Goal: Task Accomplishment & Management: Manage account settings

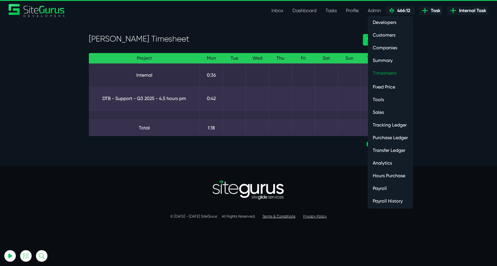
click at [382, 69] on link "Timesheets" at bounding box center [390, 73] width 44 height 12
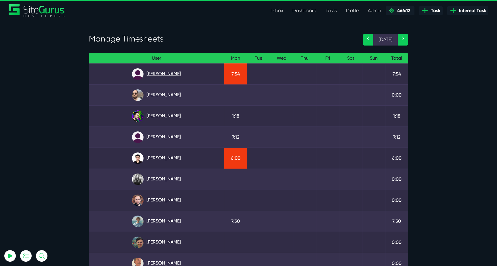
click at [162, 73] on link "Angel Dagondon" at bounding box center [157, 74] width 126 height 12
click at [170, 137] on link "Julianne Estras" at bounding box center [157, 137] width 126 height 12
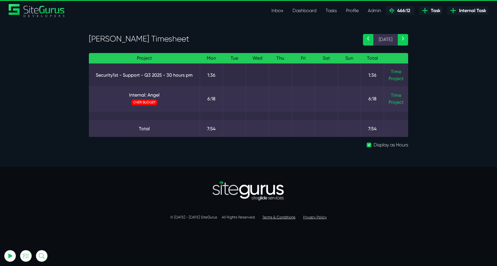
click at [389, 94] on td "Time Project" at bounding box center [396, 99] width 24 height 24
click at [392, 94] on link "Time" at bounding box center [396, 94] width 10 height 5
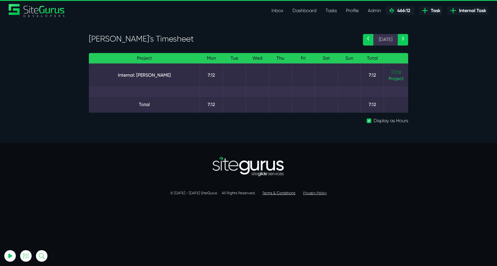
click at [396, 72] on link "Time" at bounding box center [396, 71] width 10 height 5
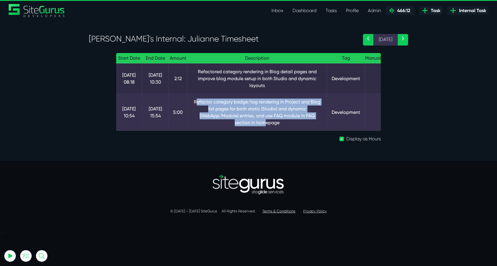
drag, startPoint x: 191, startPoint y: 101, endPoint x: 303, endPoint y: 115, distance: 113.4
click at [303, 115] on td "Refactor category badge/tag rendering in Project and Blog list pages for both s…" at bounding box center [258, 112] width 140 height 37
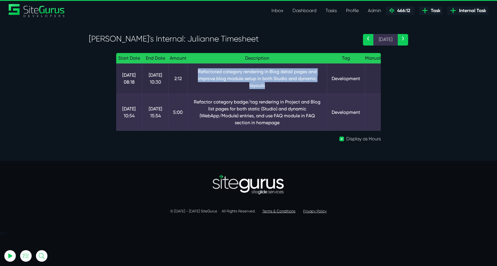
drag, startPoint x: 195, startPoint y: 71, endPoint x: 274, endPoint y: 83, distance: 80.0
click at [275, 83] on td "Refactored category rendering in Blog detail pages and improve blog module setu…" at bounding box center [258, 78] width 140 height 30
click at [274, 83] on td "Refactored category rendering in Blog detail pages and improve blog module setu…" at bounding box center [258, 78] width 140 height 30
drag, startPoint x: 214, startPoint y: 78, endPoint x: 303, endPoint y: 85, distance: 89.5
click at [303, 85] on td "Refactored category rendering in Blog detail pages and improve blog module setu…" at bounding box center [258, 78] width 140 height 30
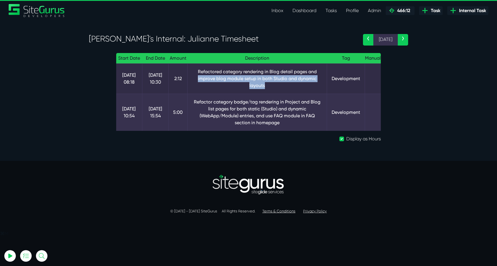
click at [303, 85] on td "Refactored category rendering in Blog detail pages and improve blog module setu…" at bounding box center [258, 78] width 140 height 30
drag, startPoint x: 196, startPoint y: 73, endPoint x: 291, endPoint y: 90, distance: 96.6
click at [291, 90] on td "Refactored category rendering in Blog detail pages and improve blog module setu…" at bounding box center [258, 78] width 140 height 30
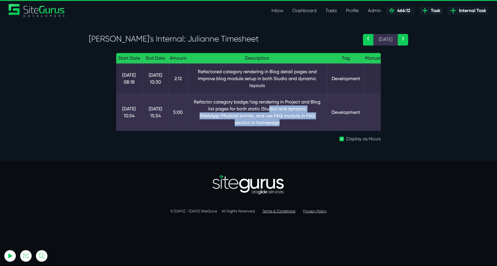
drag, startPoint x: 286, startPoint y: 112, endPoint x: 316, endPoint y: 125, distance: 33.2
click at [316, 124] on div "Start Date End Date Amount Description Tag Manual 29 Sep 08:18 29 Sep 10:30 2:1…" at bounding box center [248, 100] width 273 height 94
click at [316, 125] on div "Start Date End Date Amount Description Tag Manual 29 Sep 08:18 29 Sep 10:30 2:1…" at bounding box center [248, 100] width 273 height 94
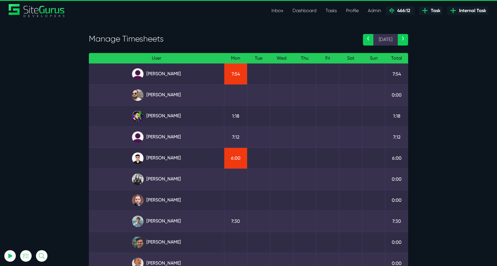
scroll to position [37, 0]
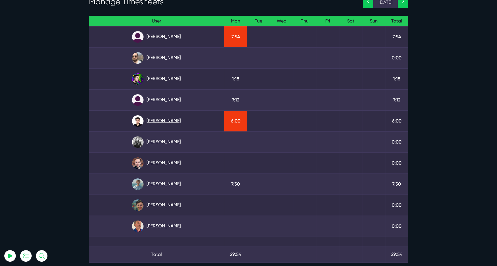
click at [176, 121] on link "[PERSON_NAME]" at bounding box center [157, 121] width 126 height 12
click at [160, 179] on link "[PERSON_NAME]" at bounding box center [157, 184] width 126 height 12
click at [159, 121] on link "Kevin Abelgas" at bounding box center [157, 121] width 126 height 12
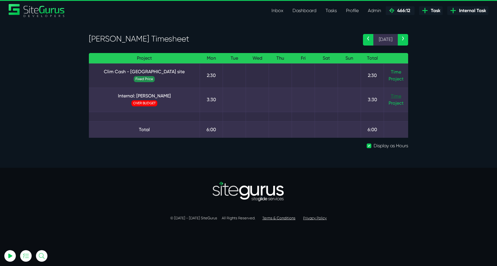
click at [396, 95] on link "Time" at bounding box center [396, 95] width 10 height 5
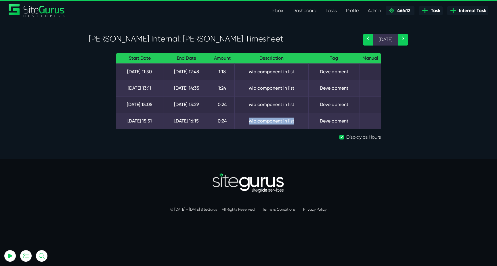
drag, startPoint x: 296, startPoint y: 119, endPoint x: 238, endPoint y: 116, distance: 57.6
click at [238, 116] on td "wip component in list" at bounding box center [272, 120] width 74 height 16
click at [239, 116] on td "wip component in list" at bounding box center [272, 120] width 74 height 16
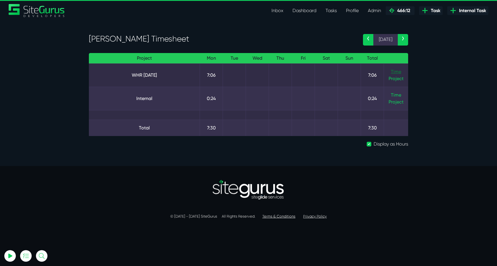
type input "[EMAIL_ADDRESS][DOMAIN_NAME]"
click at [398, 71] on link "Time" at bounding box center [396, 71] width 10 height 5
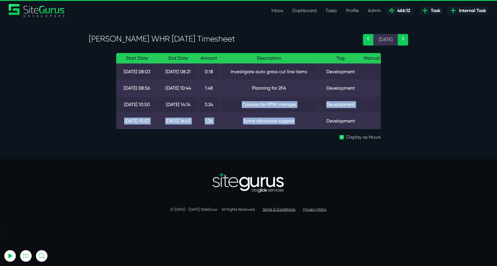
drag, startPoint x: 306, startPoint y: 121, endPoint x: 245, endPoint y: 100, distance: 65.1
click at [245, 100] on tbody "[DATE] 08:03 [DATE] 08:21 0:18 Investigate auto grass cut line items Developmen…" at bounding box center [248, 96] width 265 height 66
click at [245, 100] on td "Cookies for PPW changes" at bounding box center [269, 104] width 99 height 16
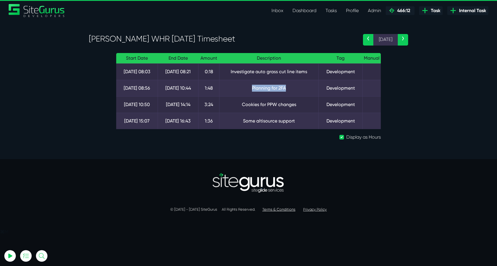
drag, startPoint x: 250, startPoint y: 87, endPoint x: 287, endPoint y: 87, distance: 37.1
click at [287, 87] on td "Planning for 2FA" at bounding box center [269, 88] width 99 height 16
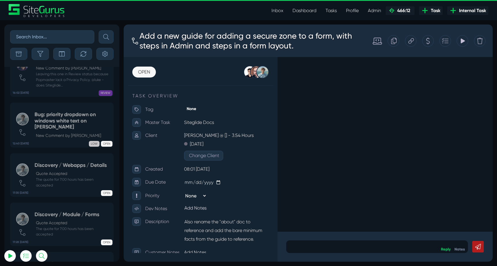
scroll to position [-1310, 0]
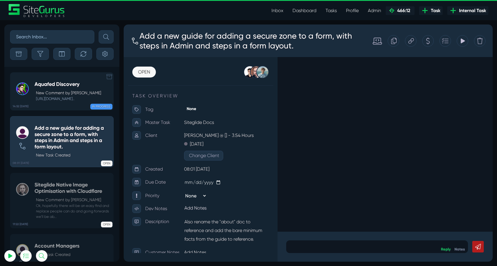
click at [71, 100] on small "[URL][DOMAIN_NAME].." at bounding box center [68, 98] width 67 height 5
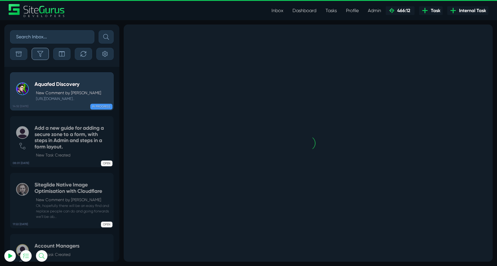
click at [45, 58] on button "button" at bounding box center [40, 54] width 17 height 12
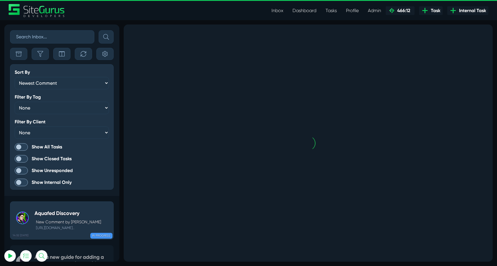
click at [23, 149] on span at bounding box center [21, 146] width 13 height 7
click at [0, 0] on input "Show All Tasks" at bounding box center [0, 0] width 0 height 0
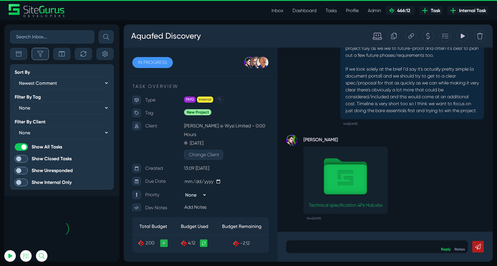
click at [40, 57] on button "button" at bounding box center [40, 54] width 17 height 12
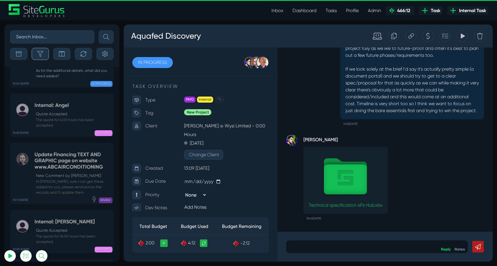
scroll to position [-22812, 0]
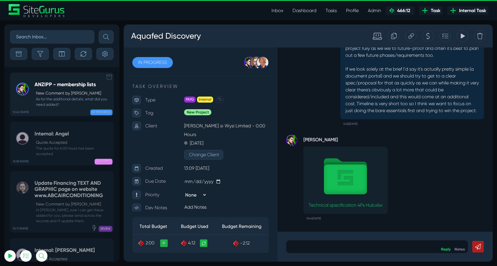
click at [70, 101] on small "As for the additional details, what did you need added?" at bounding box center [73, 101] width 76 height 11
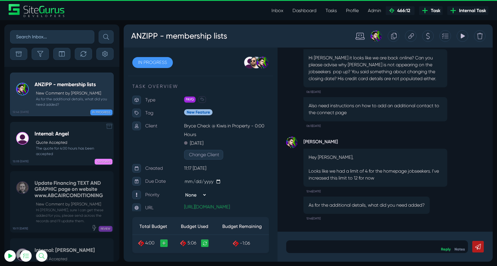
click at [48, 144] on p "Quote Accepted" at bounding box center [73, 142] width 75 height 6
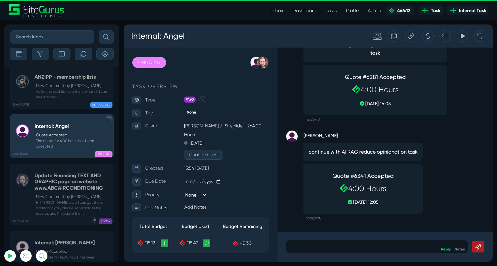
click at [48, 172] on h5 "Update Financing TEXT AND GRAPHIC page on website www.ABCAIRCONDITIONING" at bounding box center [73, 181] width 76 height 19
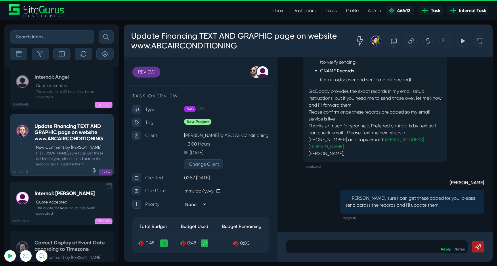
click at [56, 205] on small "The quote for 14:00 hours has been accepted" at bounding box center [73, 210] width 76 height 11
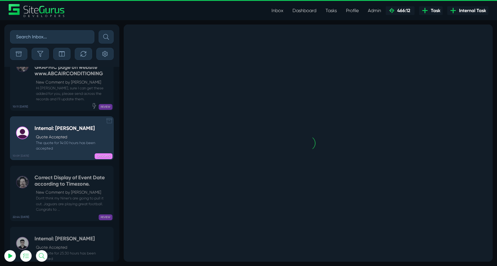
scroll to position [-22647, 0]
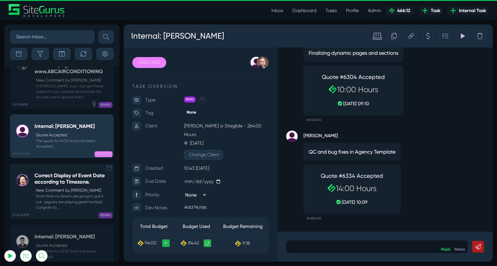
click at [63, 193] on small "Don't think my Niner's are going to pull it out. Jaguars are playing great foot…" at bounding box center [73, 201] width 76 height 17
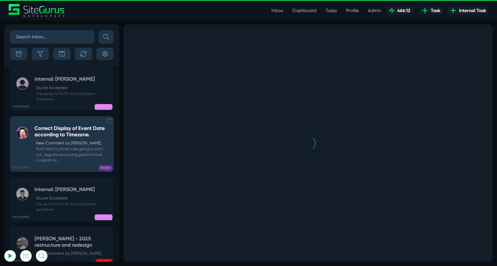
scroll to position [-22598, 0]
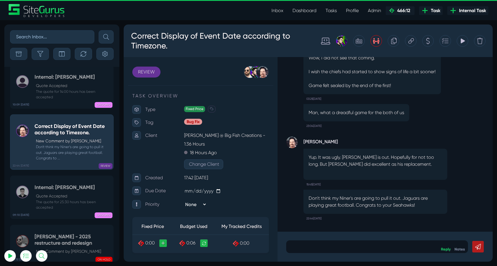
click at [53, 193] on p "Quote Accepted" at bounding box center [73, 196] width 75 height 6
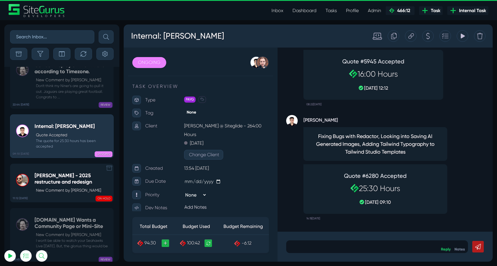
click at [66, 172] on h5 "Murray McIntosh - 2025 restructure and redesign" at bounding box center [73, 178] width 76 height 12
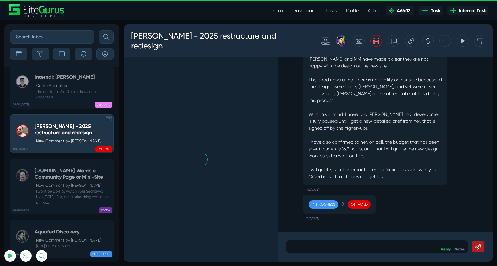
click at [66, 167] on h5 "PDH.ORG Wants a Community Page or Mini-Site" at bounding box center [73, 173] width 76 height 12
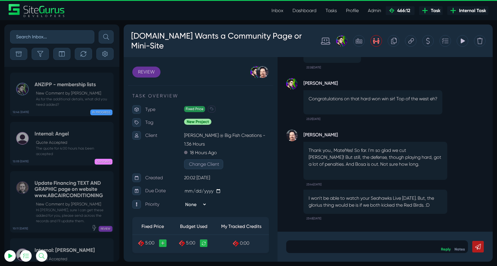
scroll to position [-22812, 0]
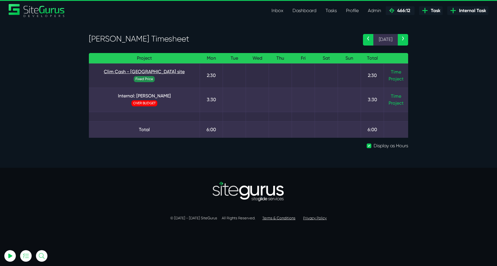
click at [157, 71] on link "Clim Cash - [GEOGRAPHIC_DATA] site" at bounding box center [145, 71] width 102 height 7
